Goal: Information Seeking & Learning: Learn about a topic

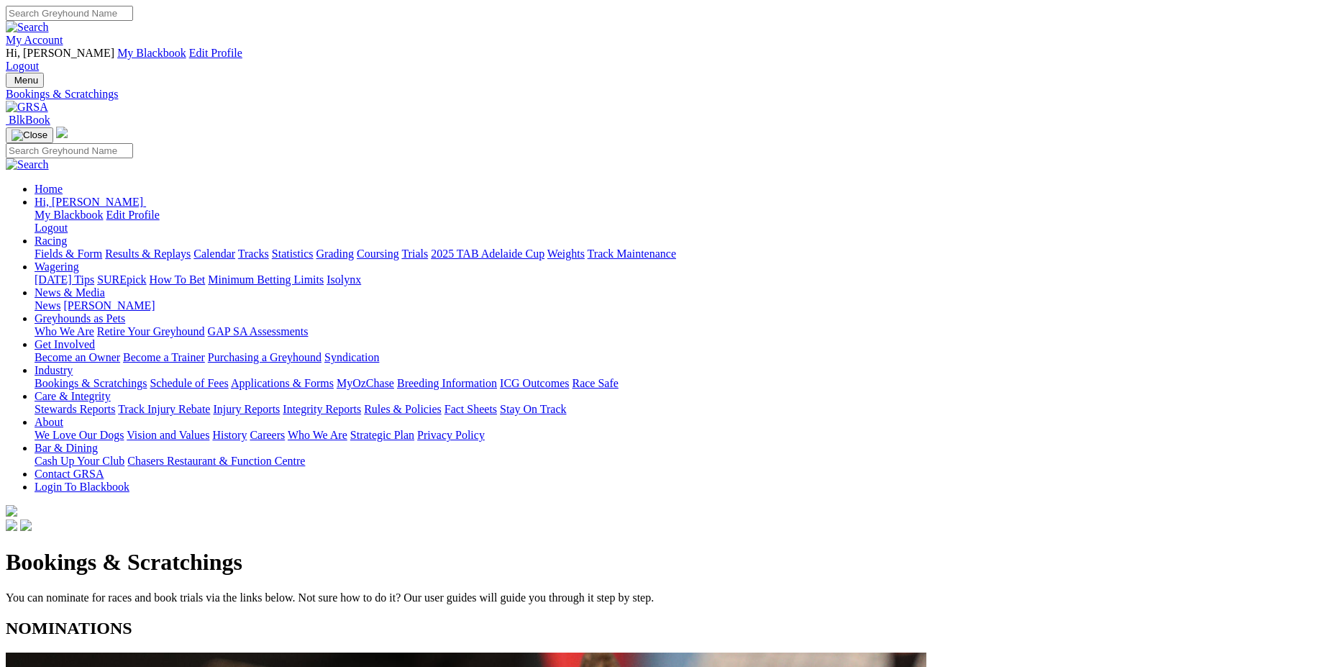
click at [314, 247] on link "Statistics" at bounding box center [293, 253] width 42 height 12
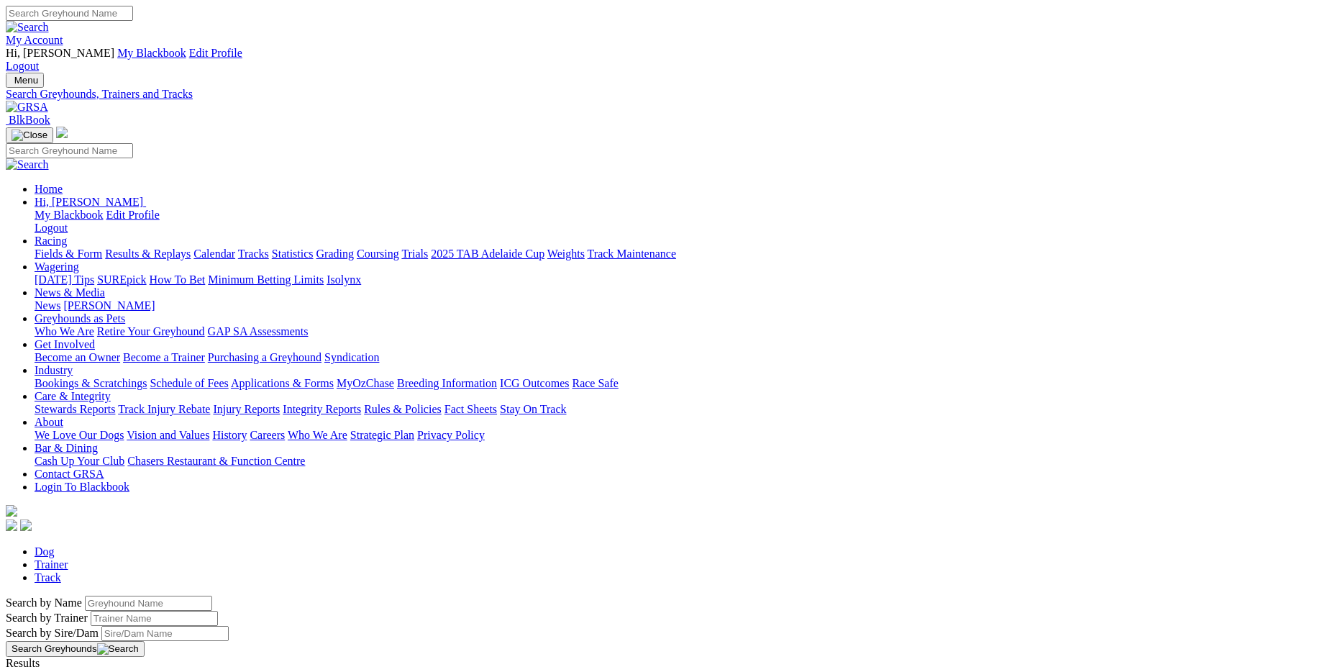
drag, startPoint x: 291, startPoint y: 244, endPoint x: -37, endPoint y: 267, distance: 328.1
click at [85, 596] on input "Search by Greyhound name" at bounding box center [148, 603] width 127 height 15
type input "muster"
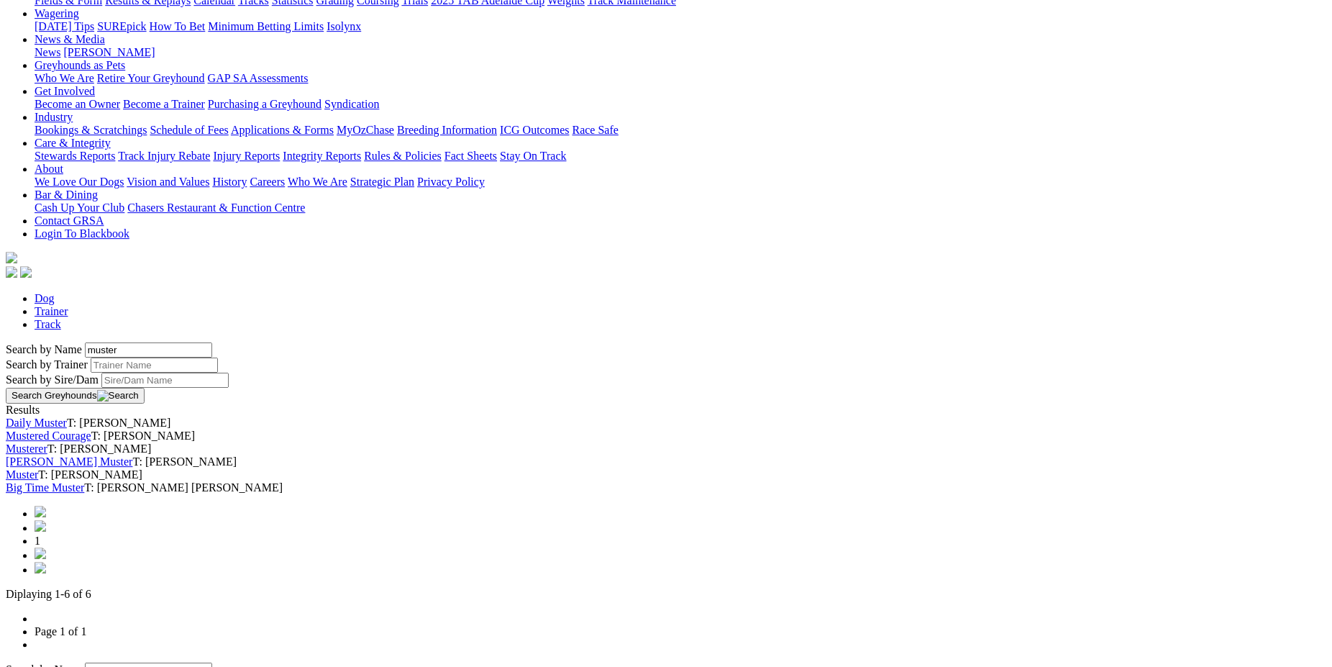
scroll to position [255, 0]
click at [38, 467] on link "Muster" at bounding box center [22, 473] width 32 height 12
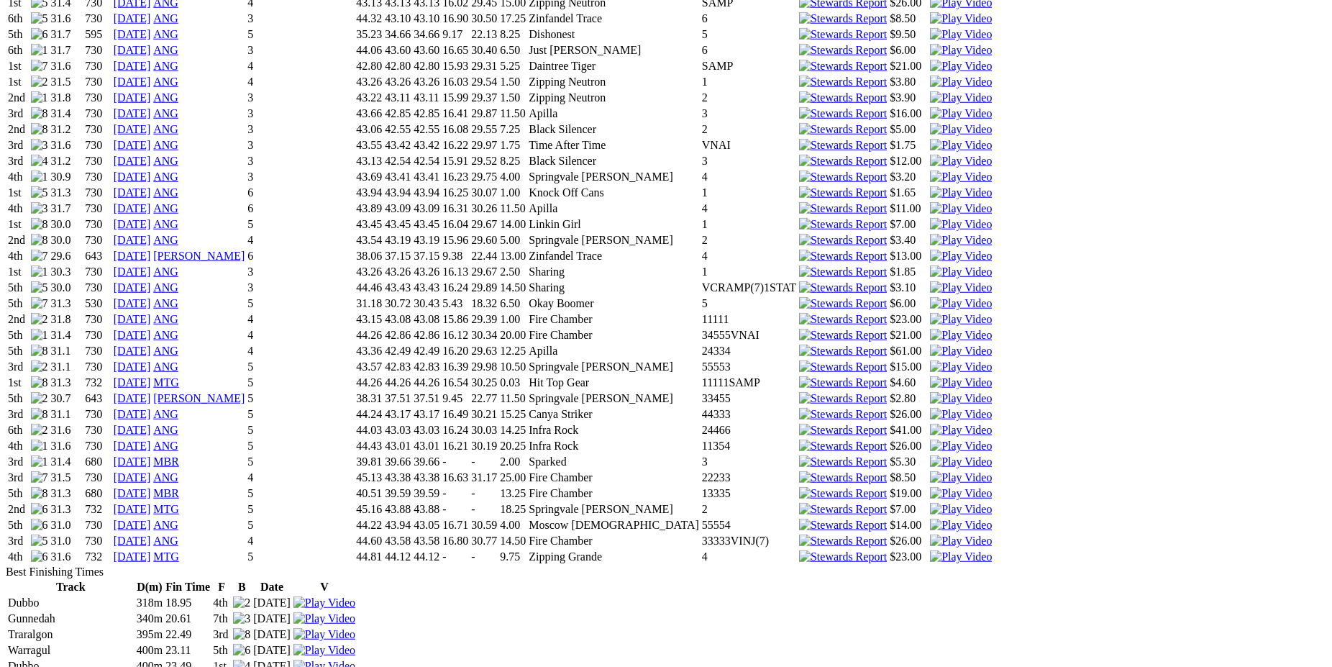
scroll to position [1863, 0]
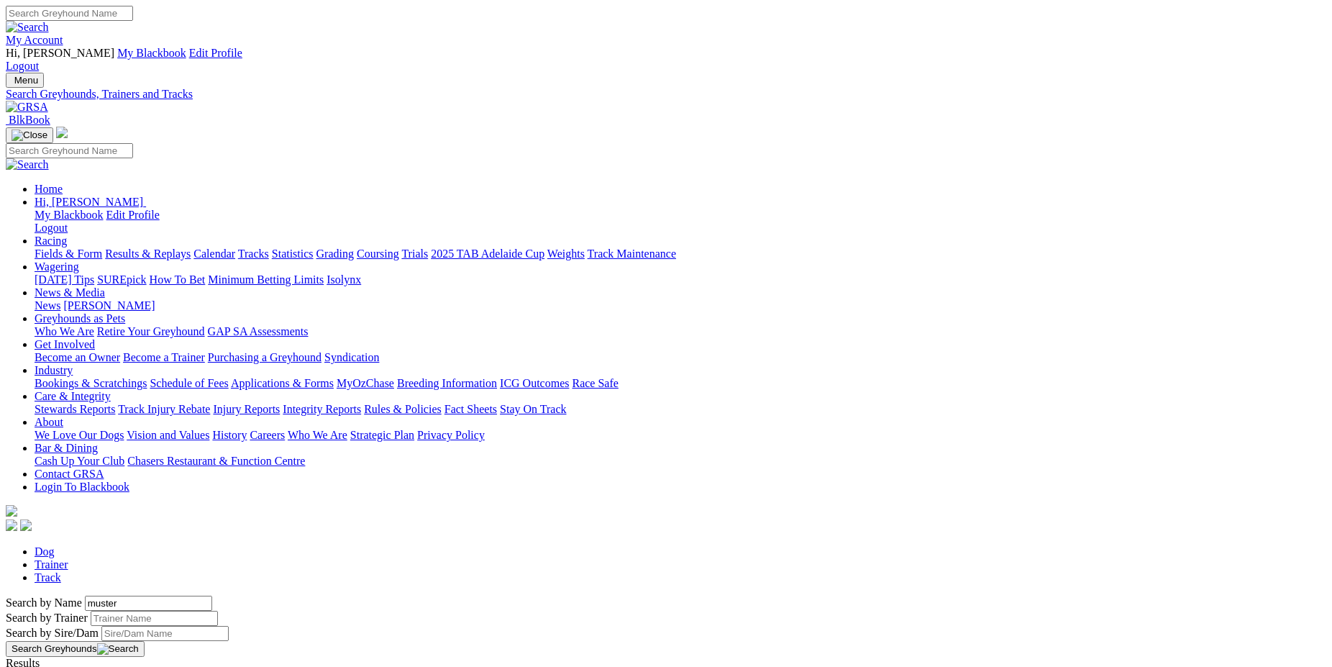
drag, startPoint x: 257, startPoint y: 240, endPoint x: 161, endPoint y: 271, distance: 100.8
drag, startPoint x: 250, startPoint y: 241, endPoint x: 152, endPoint y: 247, distance: 98.0
click at [152, 596] on input "muster" at bounding box center [148, 603] width 127 height 15
type input "piccolo bale"
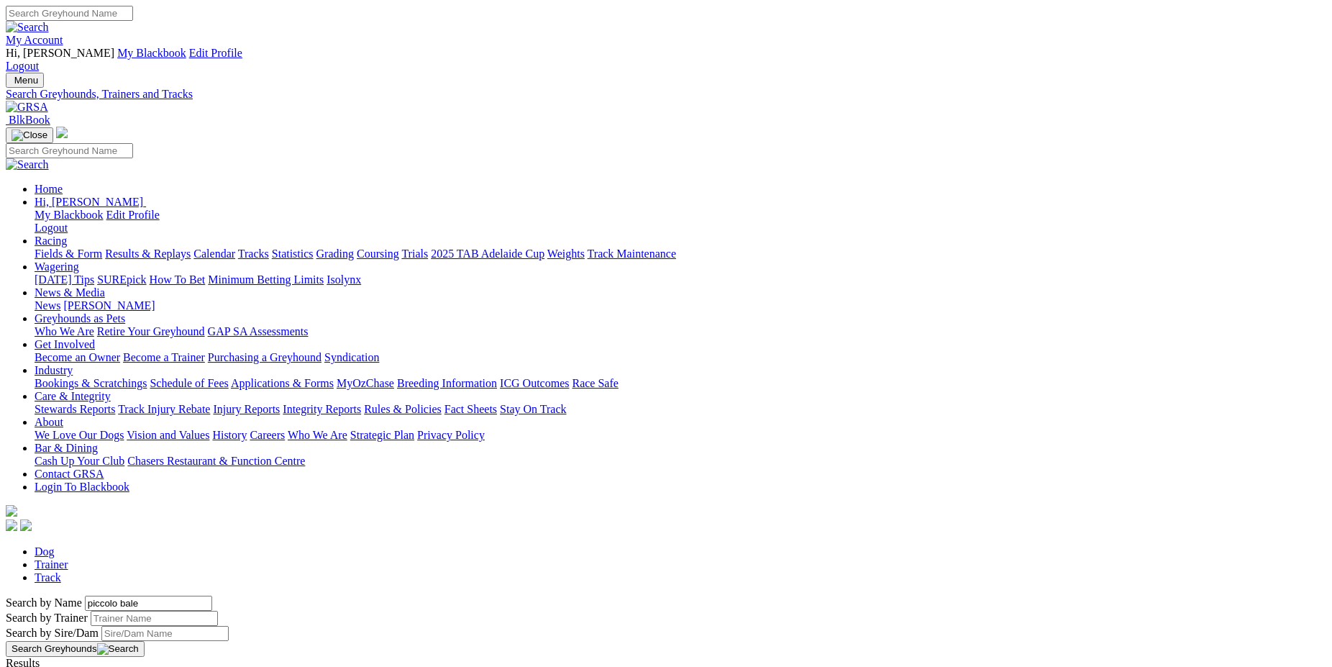
click at [88, 666] on link "PICCOLO BALE" at bounding box center [47, 676] width 82 height 12
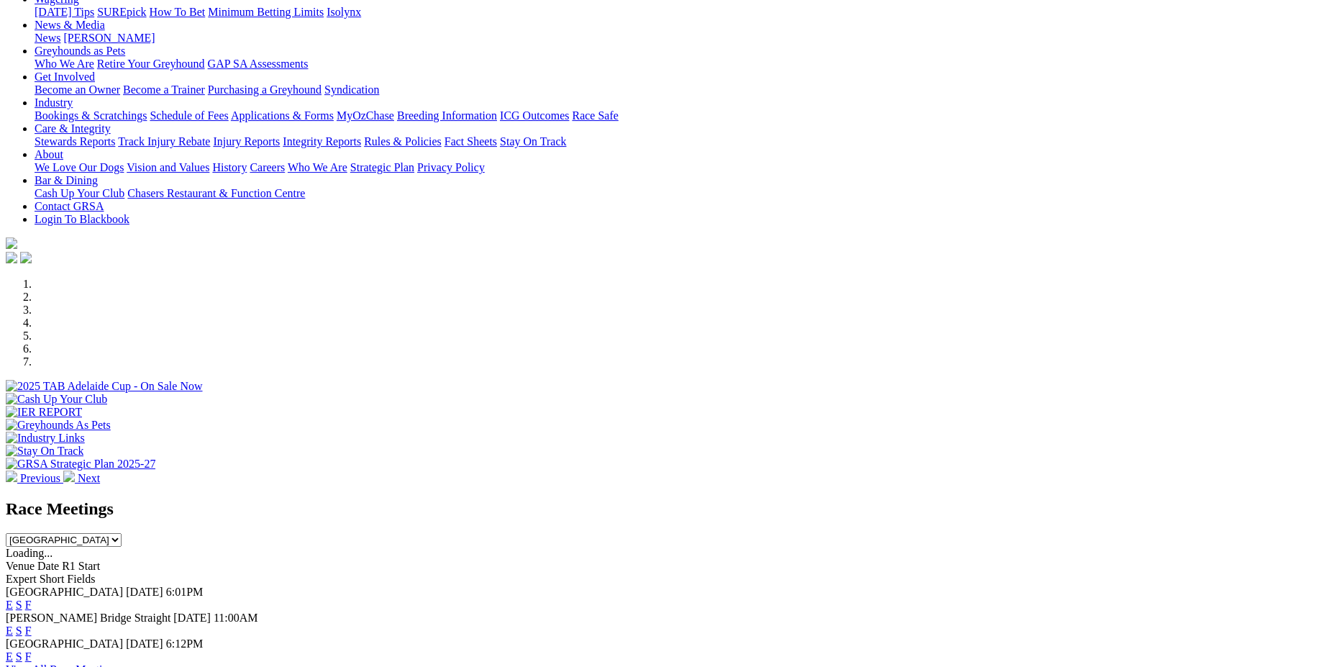
scroll to position [326, 0]
